Goal: Information Seeking & Learning: Learn about a topic

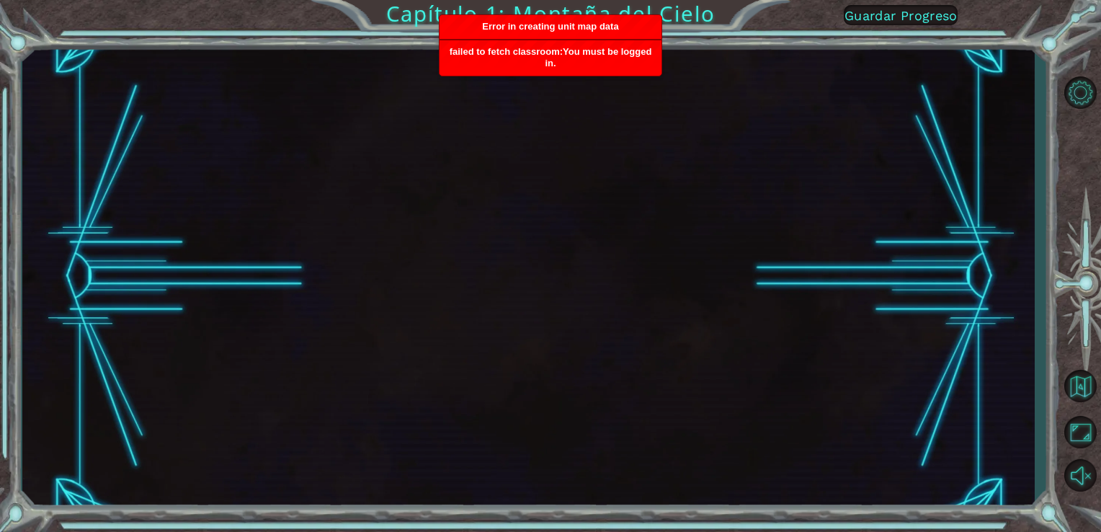
click at [569, 30] on span "Error in creating unit map data" at bounding box center [550, 26] width 136 height 11
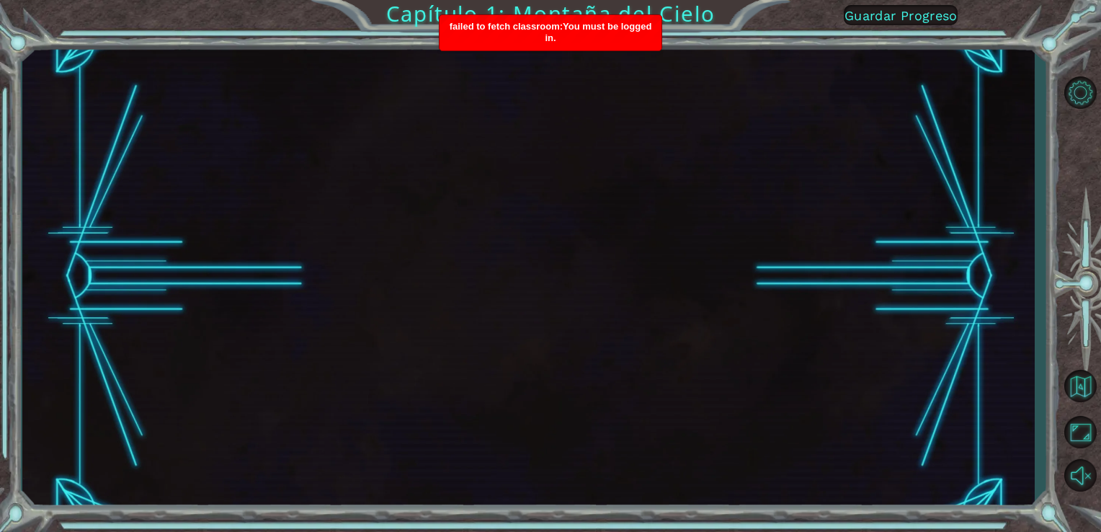
click at [576, 36] on div "failed to fetch classroom:You must be logged in." at bounding box center [551, 32] width 222 height 35
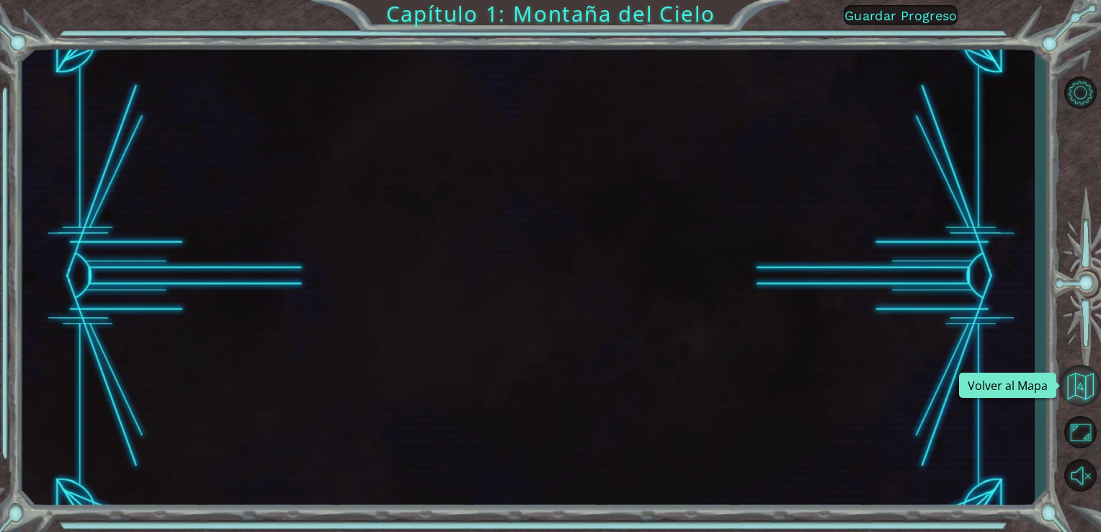
click at [1089, 401] on button "Volver al Mapa" at bounding box center [1080, 386] width 42 height 42
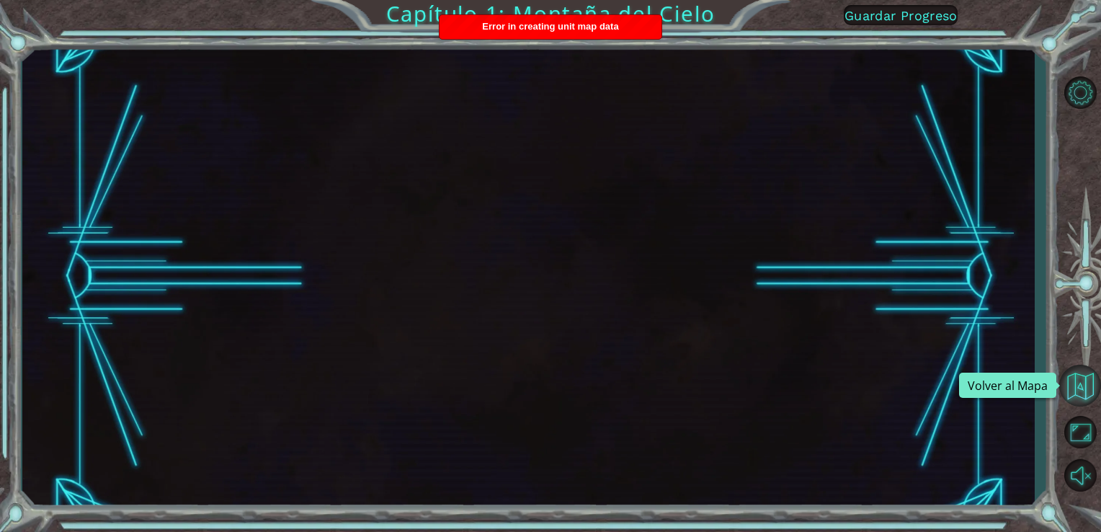
click at [1091, 375] on button "Volver al Mapa" at bounding box center [1080, 386] width 42 height 42
click at [473, 30] on div "Error in creating unit map data" at bounding box center [551, 27] width 222 height 24
